Goal: Task Accomplishment & Management: Manage account settings

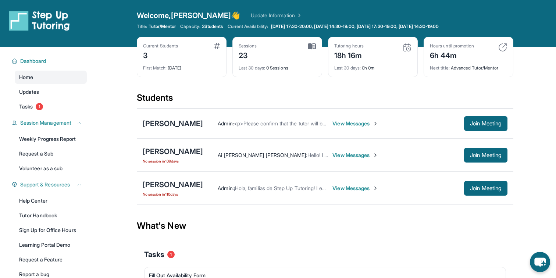
click at [332, 124] on span "View Messages" at bounding box center [355, 123] width 46 height 7
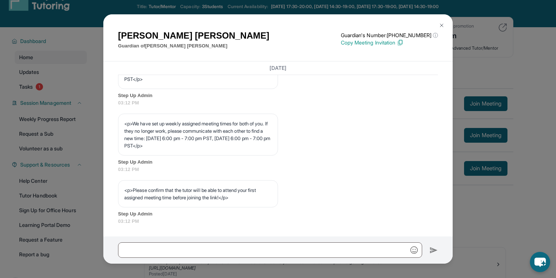
scroll to position [388, 0]
click at [198, 247] on input "text" at bounding box center [270, 249] width 304 height 15
type input "*"
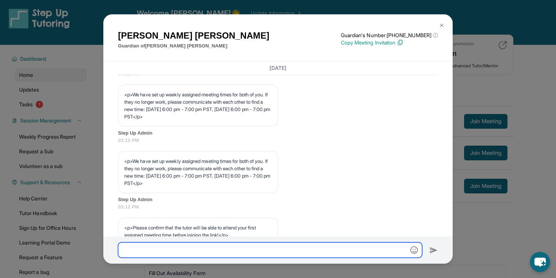
scroll to position [332, 0]
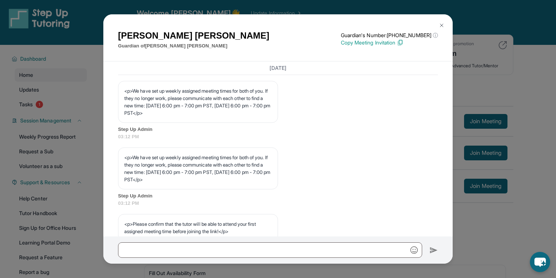
click at [468, 89] on div "[PERSON_NAME] Guardian of [PERSON_NAME] Guardian's Number: [PHONE_NUMBER] ⓘ Thi…" at bounding box center [278, 139] width 556 height 278
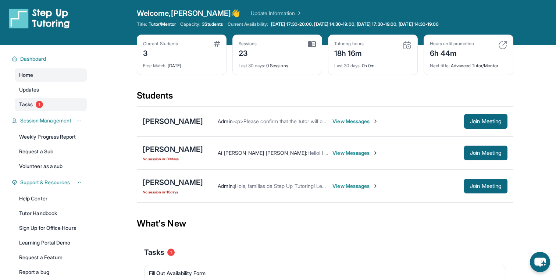
click at [61, 105] on link "Tasks 1" at bounding box center [51, 104] width 72 height 13
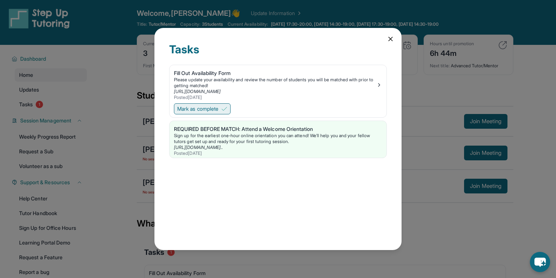
click at [198, 107] on span "Mark as complete" at bounding box center [197, 108] width 41 height 7
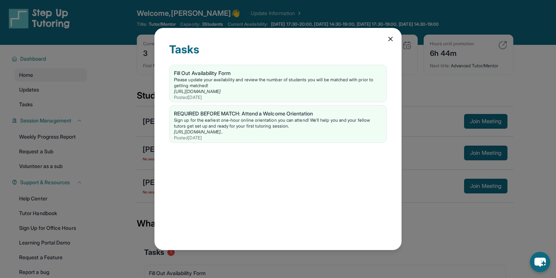
click at [388, 43] on div "Tasks Fill Out Availability Form Please update your availability and review the…" at bounding box center [277, 139] width 247 height 222
click at [388, 39] on icon at bounding box center [390, 38] width 7 height 7
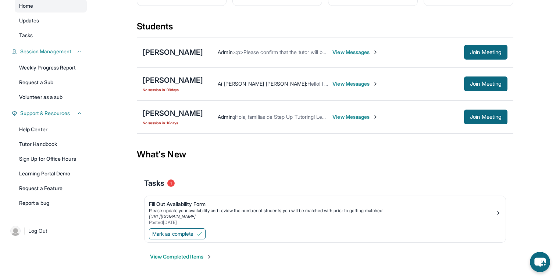
scroll to position [0, 0]
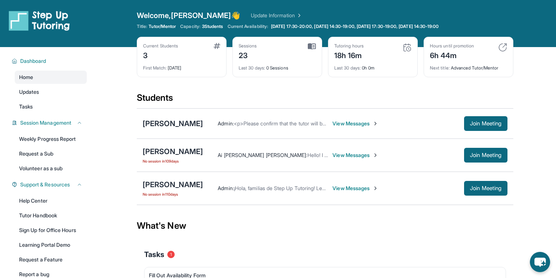
click at [222, 49] on div "Current Students 3 First Match : [DATE]" at bounding box center [182, 57] width 90 height 40
click at [216, 43] on img at bounding box center [217, 46] width 7 height 6
click at [273, 74] on div "Sessions 23 Last 30 days : 0 Sessions" at bounding box center [277, 57] width 90 height 40
click at [353, 155] on span "View Messages" at bounding box center [355, 154] width 46 height 7
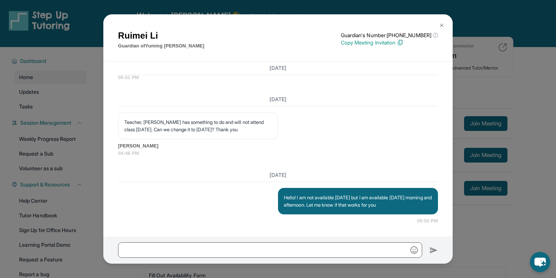
scroll to position [822, 0]
click at [443, 21] on button at bounding box center [441, 25] width 15 height 15
